Goal: Information Seeking & Learning: Check status

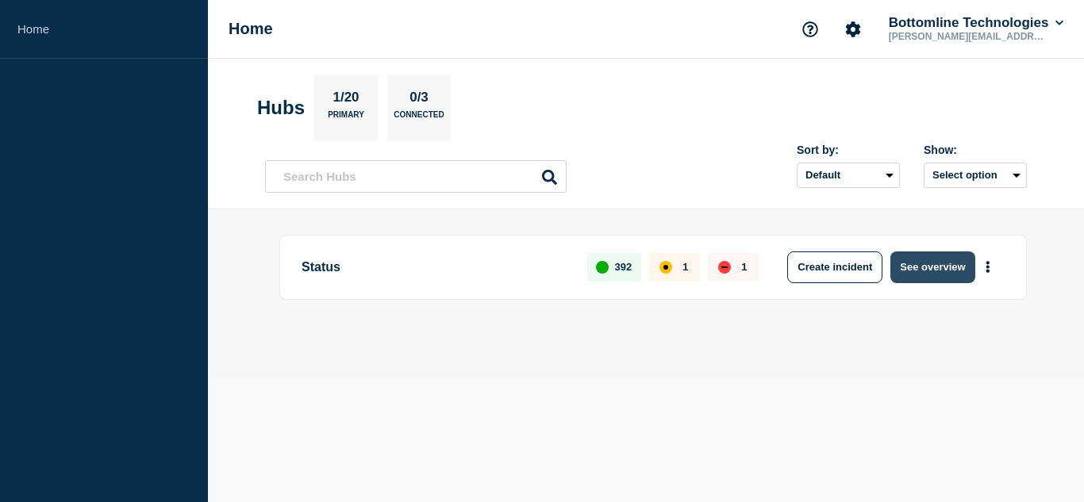
click at [933, 262] on button "See overview" at bounding box center [933, 268] width 84 height 32
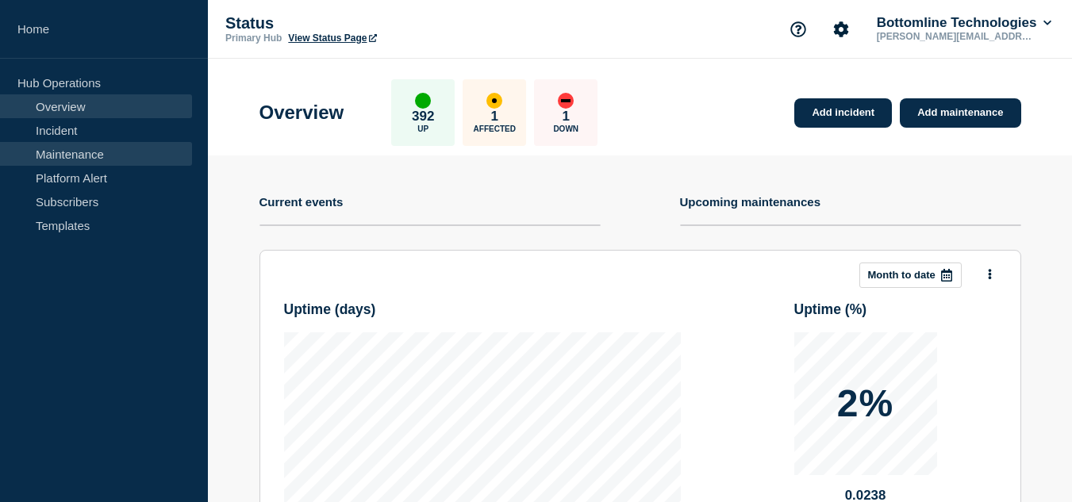
click at [98, 156] on link "Maintenance" at bounding box center [96, 154] width 192 height 24
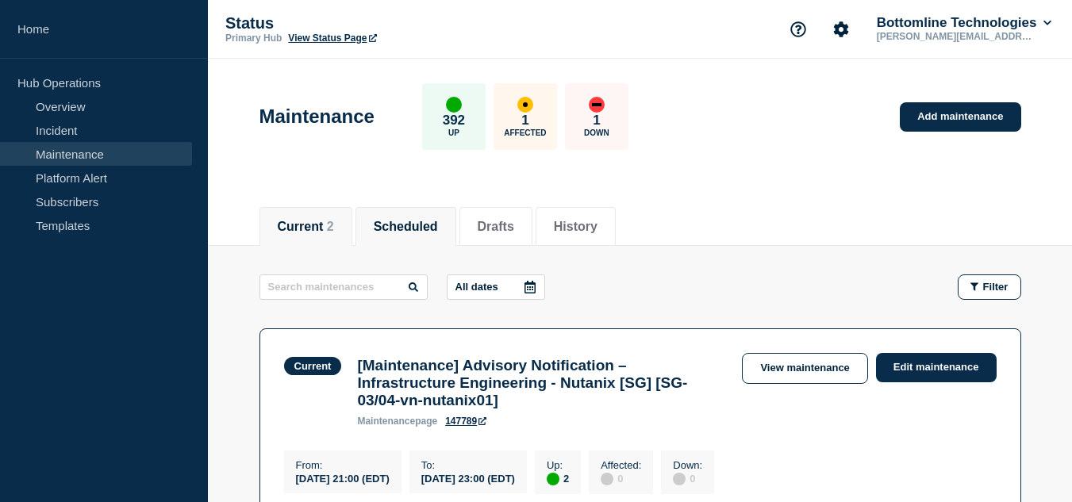
click at [416, 222] on button "Scheduled" at bounding box center [406, 227] width 64 height 14
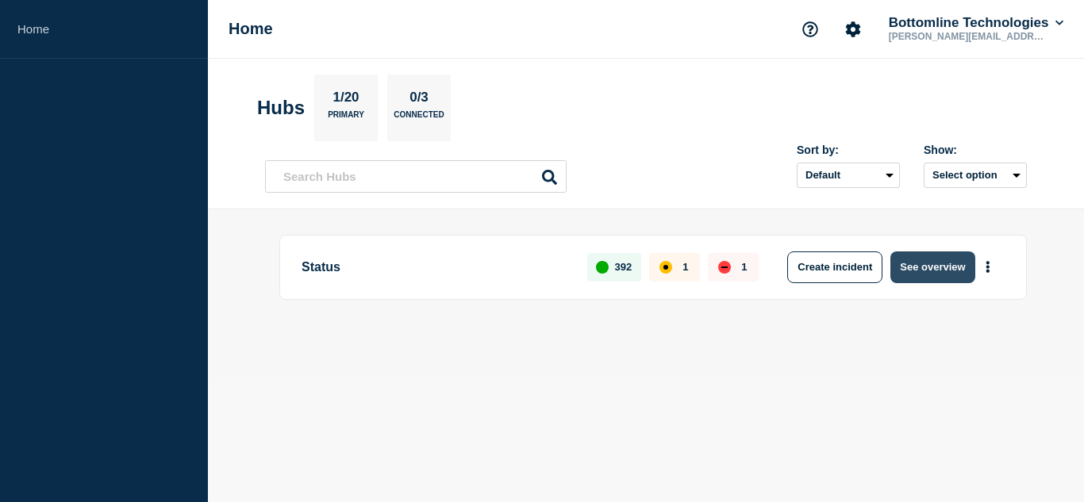
click at [922, 265] on button "See overview" at bounding box center [933, 268] width 84 height 32
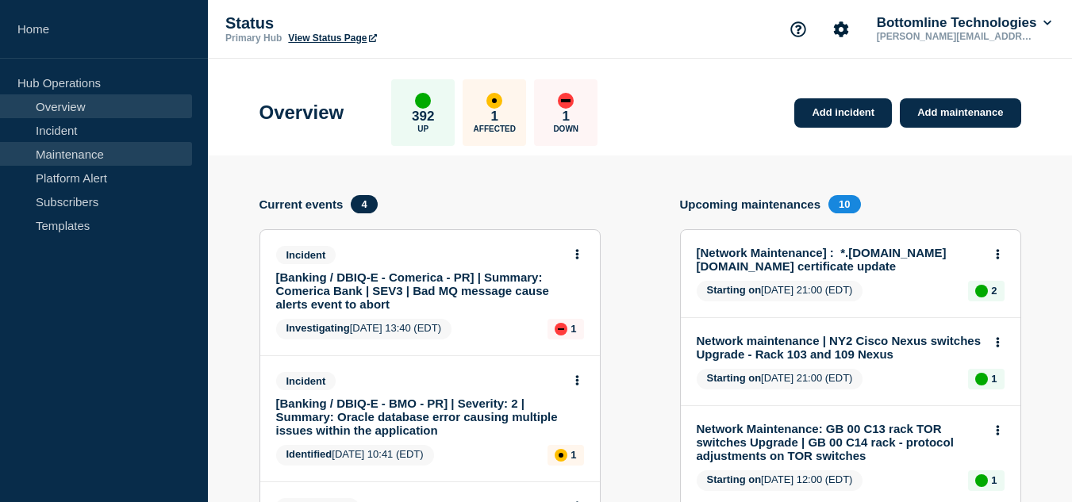
click at [107, 147] on link "Maintenance" at bounding box center [96, 154] width 192 height 24
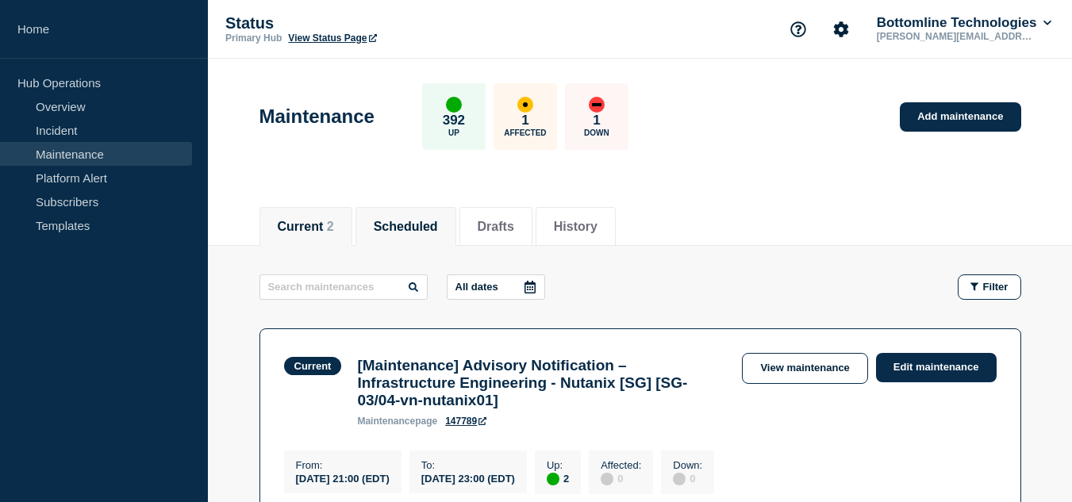
click at [438, 221] on button "Scheduled" at bounding box center [406, 227] width 64 height 14
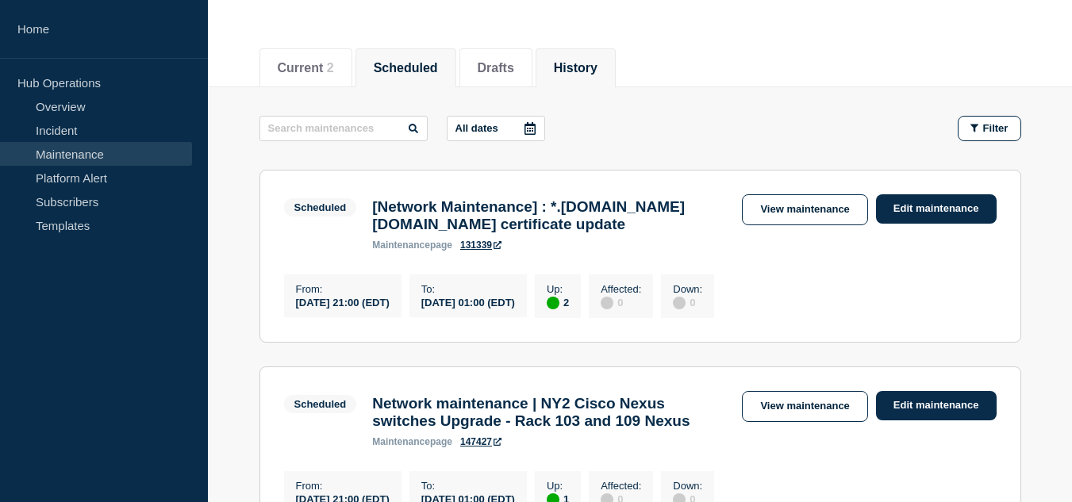
scroll to position [238, 0]
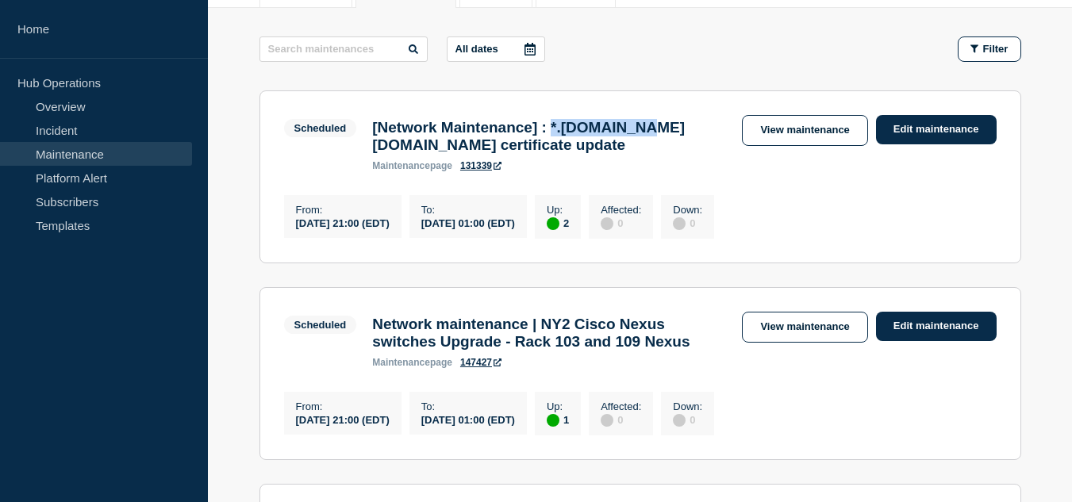
drag, startPoint x: 583, startPoint y: 131, endPoint x: 682, endPoint y: 131, distance: 98.4
click at [682, 131] on h3 "[Network Maintenance] : *.[DOMAIN_NAME] [DOMAIN_NAME] certificate update" at bounding box center [549, 136] width 354 height 35
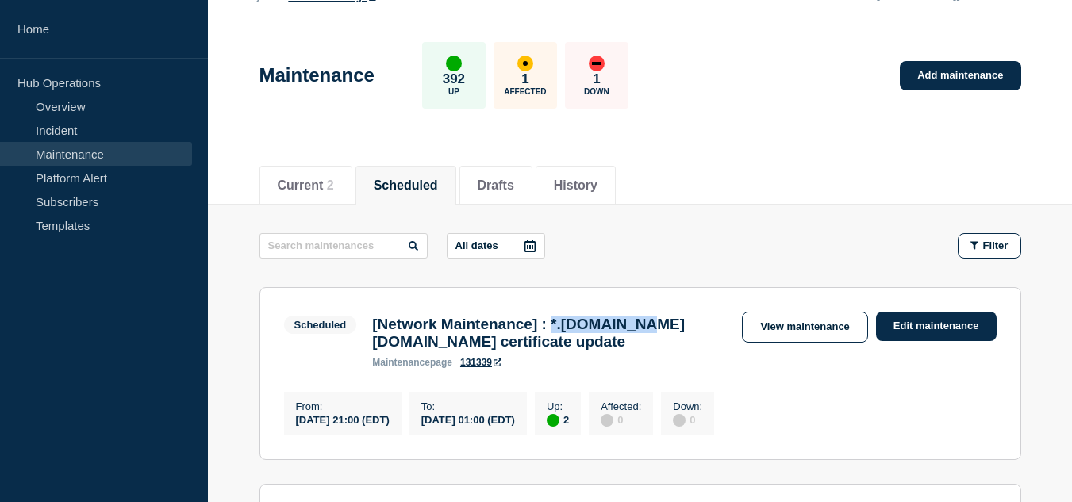
scroll to position [0, 0]
